Goal: Check status: Check status

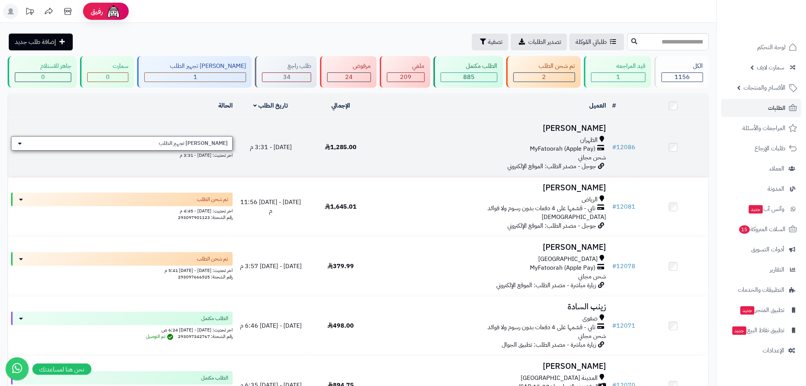
click at [229, 141] on div "[PERSON_NAME] تجهيز الطلب" at bounding box center [122, 143] width 222 height 14
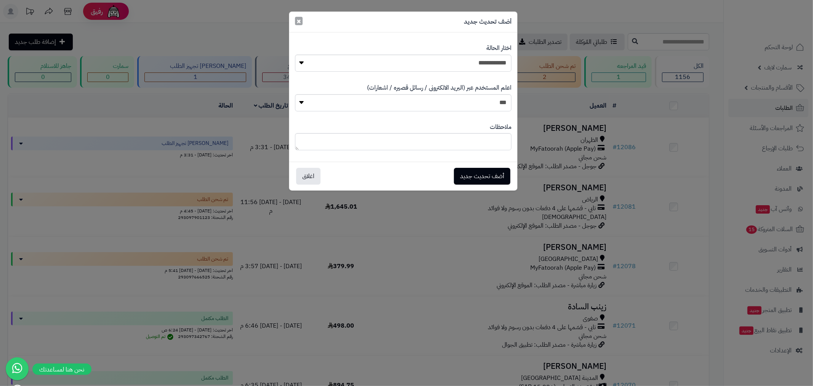
click at [299, 20] on span "×" at bounding box center [298, 20] width 5 height 11
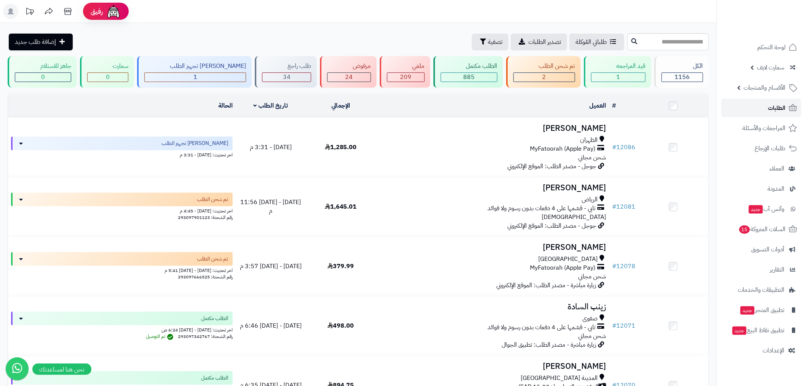
click at [773, 113] on span "الطلبات" at bounding box center [778, 108] width 18 height 11
click at [772, 112] on span "الطلبات" at bounding box center [778, 108] width 18 height 11
click at [761, 116] on link "الطلبات" at bounding box center [762, 108] width 80 height 18
